Goal: Task Accomplishment & Management: Manage account settings

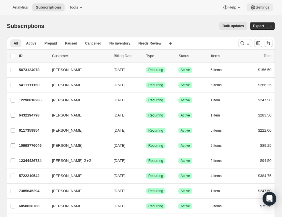
click at [265, 7] on span "Settings" at bounding box center [262, 7] width 14 height 5
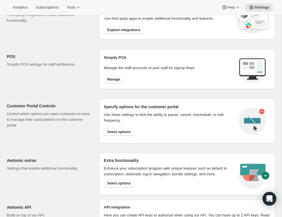
scroll to position [251, 0]
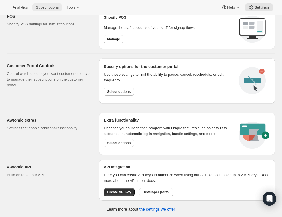
click at [55, 10] on button "Subscriptions" at bounding box center [47, 7] width 30 height 8
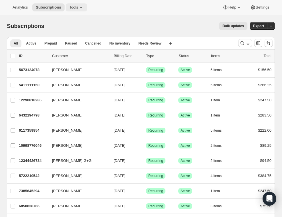
click at [78, 8] on span "Tools" at bounding box center [73, 7] width 9 height 5
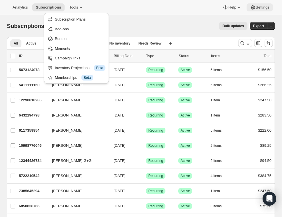
click at [259, 5] on button "Settings" at bounding box center [259, 7] width 26 height 8
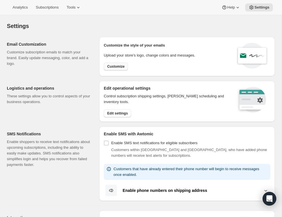
click at [113, 66] on span "Customize" at bounding box center [115, 66] width 17 height 5
select select "subscriptionMessage"
select select "5"
select select "15"
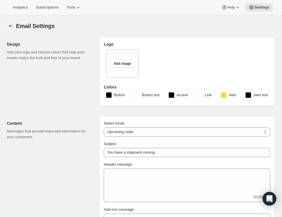
type input "Time to Review Your Next Gathered + Grateful Selection"
type textarea "<lor ipsum="dolo-sitame: 364; cons-adip: 99el; sedd-eiusmo: 13te; inci-utlab: e…"
type input "Alkoomi Wines"
type input "[EMAIL_ADDRESS][DOMAIN_NAME]"
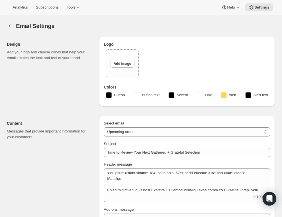
checkbox input "true"
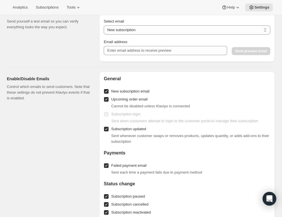
scroll to position [820, 0]
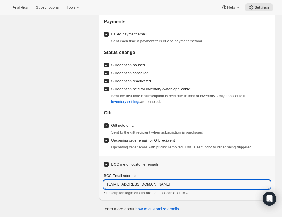
drag, startPoint x: 167, startPoint y: 185, endPoint x: 86, endPoint y: 178, distance: 80.5
click at [87, 178] on div "Enable/Disable Emails Control which emails to send customers. Note that these s…" at bounding box center [138, 68] width 272 height 265
type input "[EMAIL_ADDRESS][DOMAIN_NAME]"
